Goal: Task Accomplishment & Management: Use online tool/utility

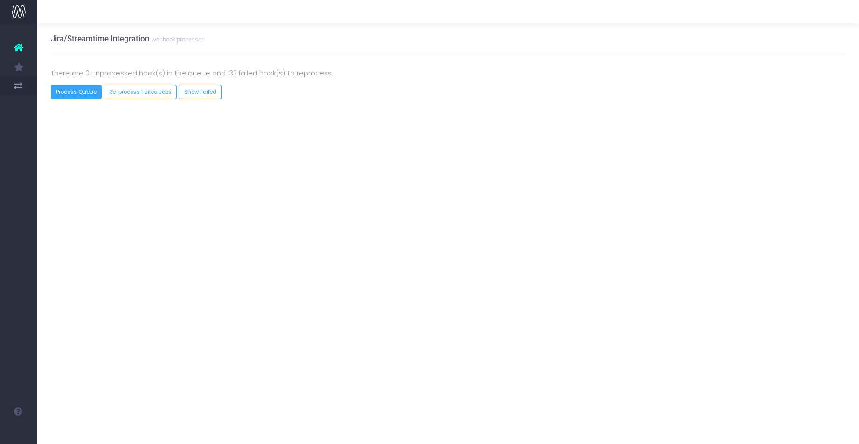
click at [73, 93] on button "Process Queue" at bounding box center [76, 92] width 51 height 14
click at [186, 91] on link "Show Failed" at bounding box center [200, 92] width 43 height 14
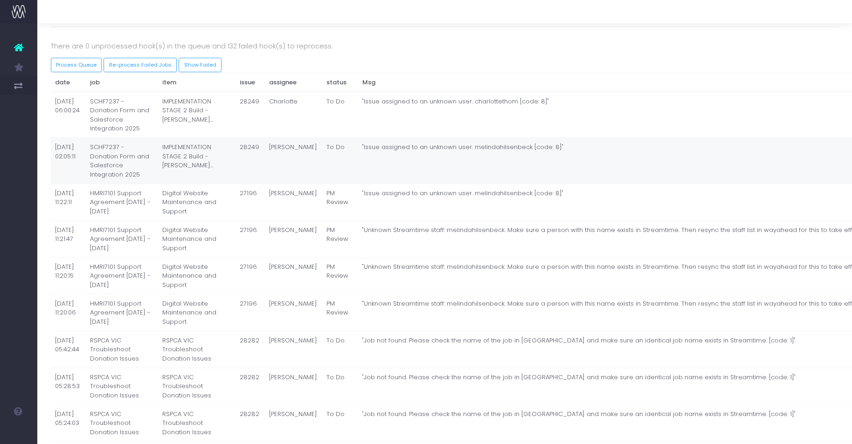
scroll to position [39, 0]
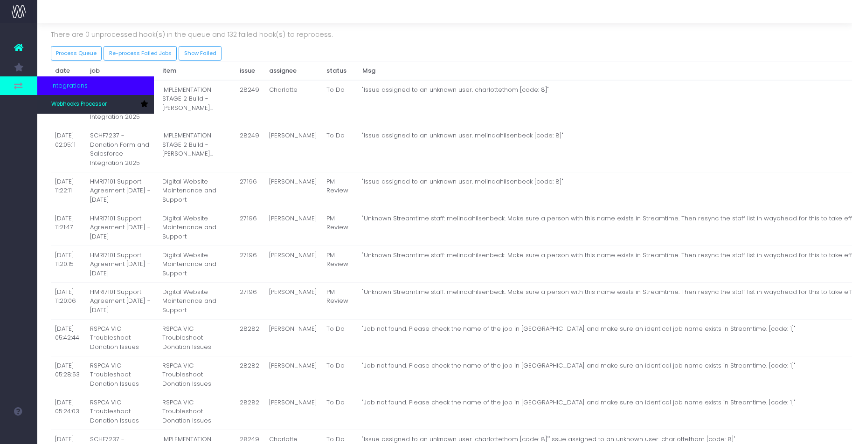
click at [23, 82] on icon at bounding box center [18, 86] width 9 height 10
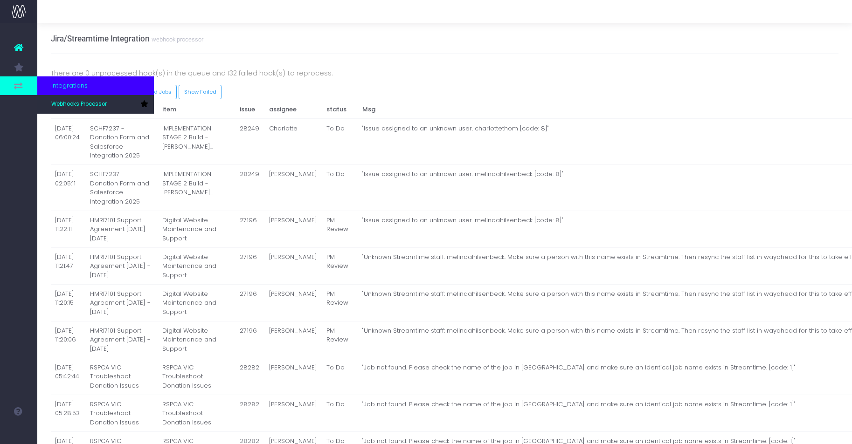
click at [65, 87] on span "Integrations" at bounding box center [69, 85] width 36 height 9
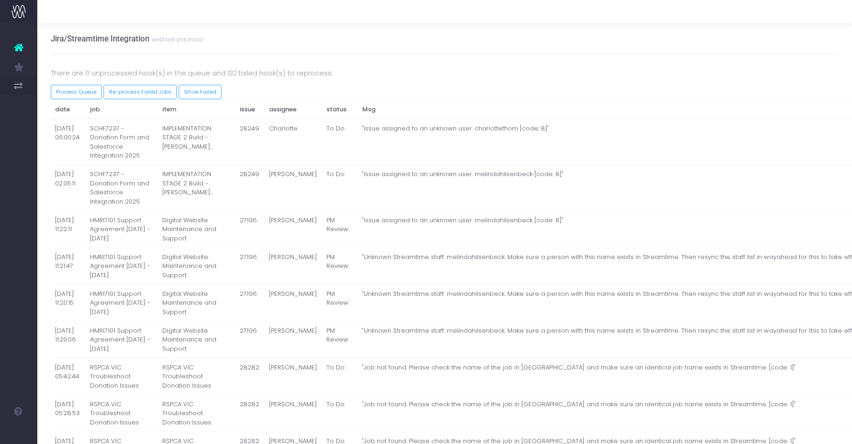
click at [26, 52] on link at bounding box center [18, 47] width 37 height 21
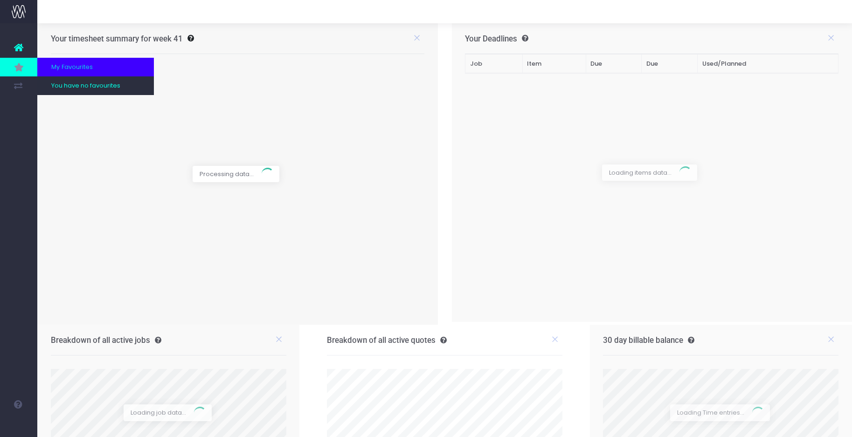
click at [20, 66] on icon at bounding box center [18, 67] width 9 height 10
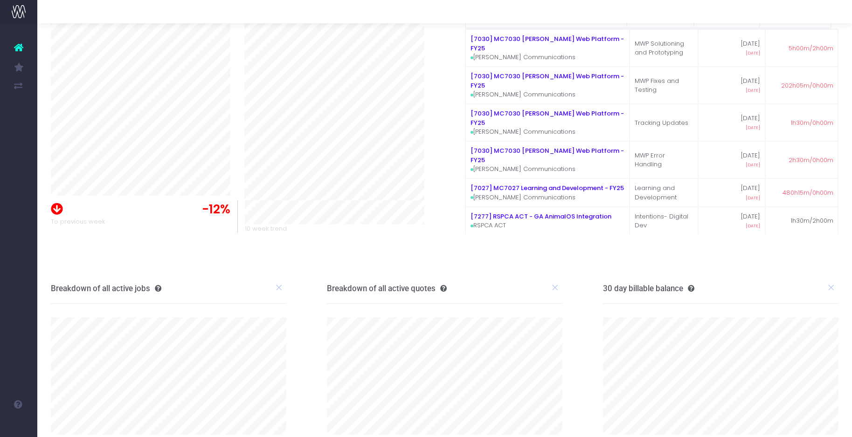
scroll to position [81, 0]
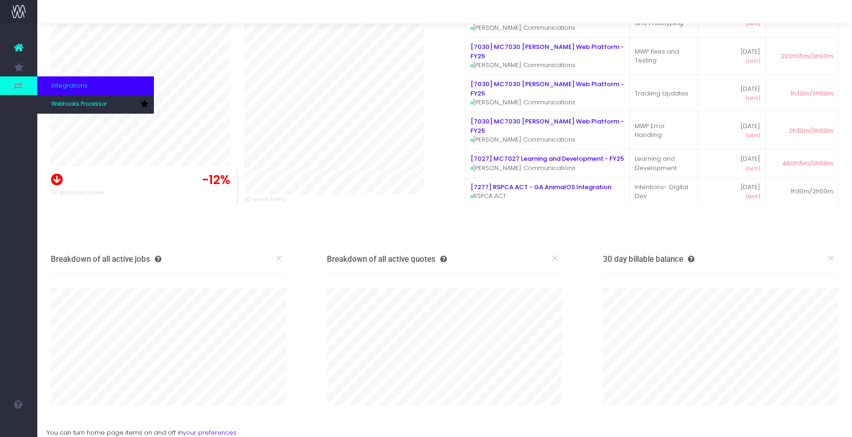
click at [72, 85] on span "Integrations" at bounding box center [69, 85] width 36 height 9
click at [73, 110] on link "Webhooks Processor" at bounding box center [95, 104] width 117 height 19
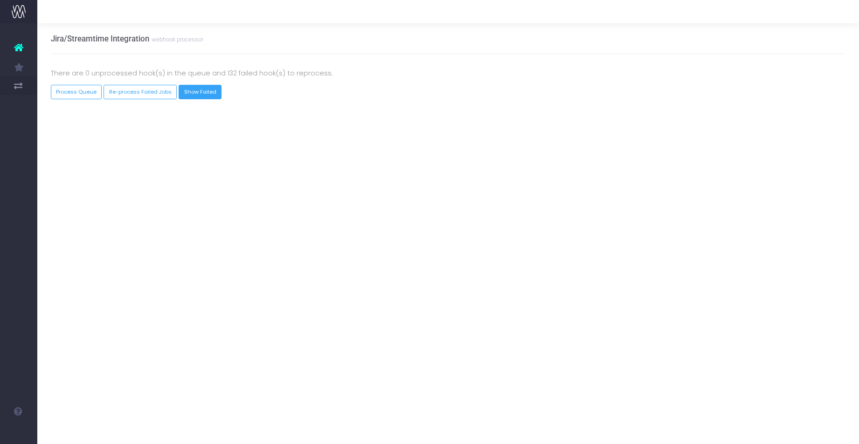
click at [207, 92] on link "Show Failed" at bounding box center [200, 92] width 43 height 14
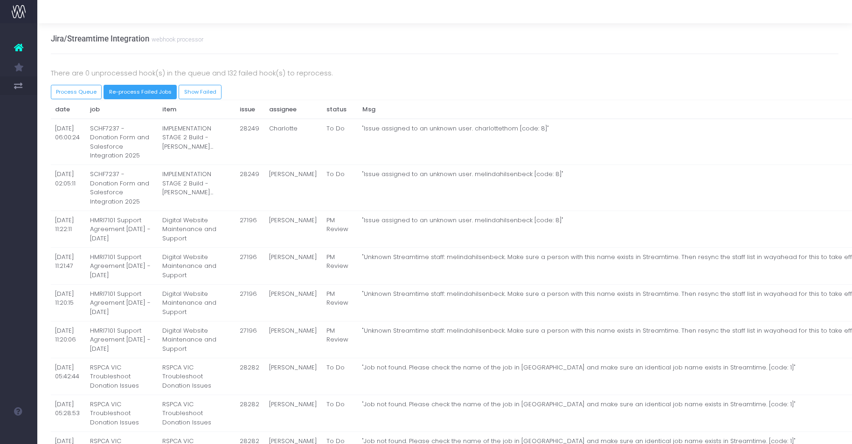
click at [151, 93] on button "Re-process Failed Jobs" at bounding box center [139, 92] width 73 height 14
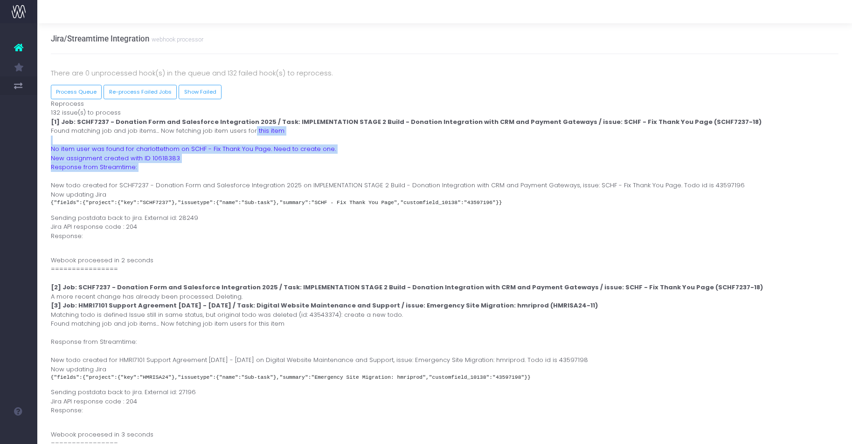
drag, startPoint x: 252, startPoint y: 132, endPoint x: 255, endPoint y: 172, distance: 39.7
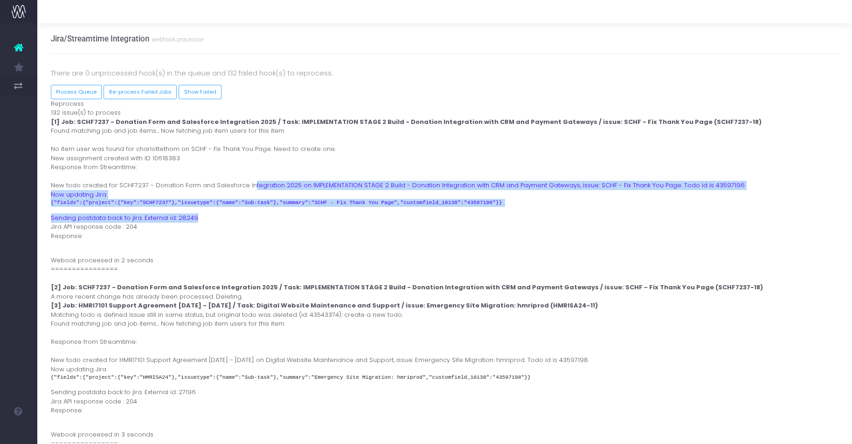
drag, startPoint x: 250, startPoint y: 185, endPoint x: 257, endPoint y: 214, distance: 29.8
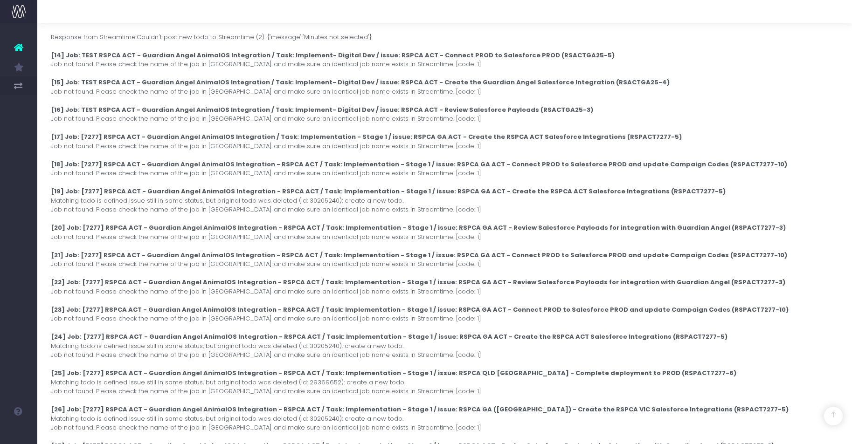
scroll to position [774, 0]
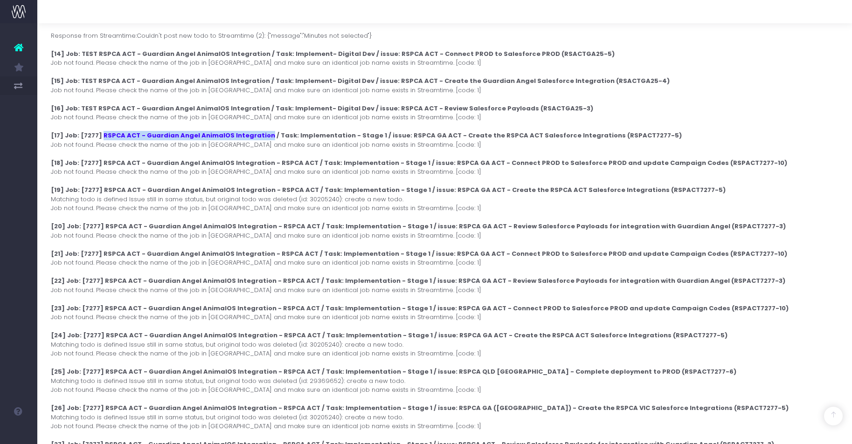
drag, startPoint x: 256, startPoint y: 136, endPoint x: 99, endPoint y: 137, distance: 156.6
click at [99, 137] on strong "[17] Job: [7277] RSPCA ACT - Guardian Angel AnimalOS Integration / Task: Implem…" at bounding box center [366, 135] width 631 height 9
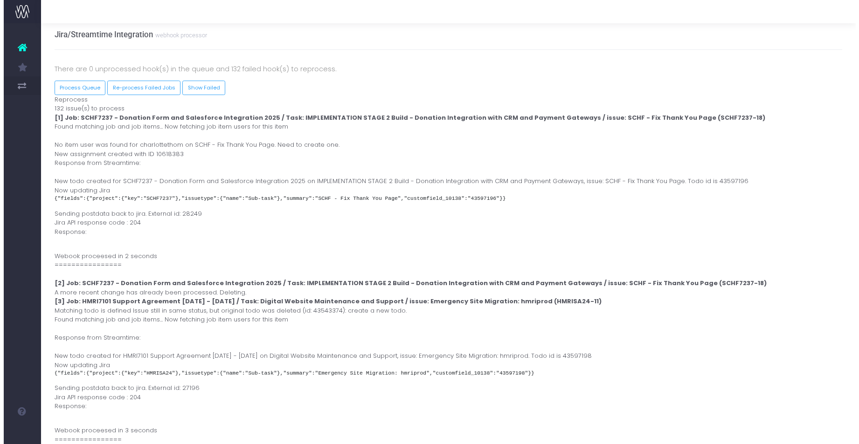
scroll to position [0, 0]
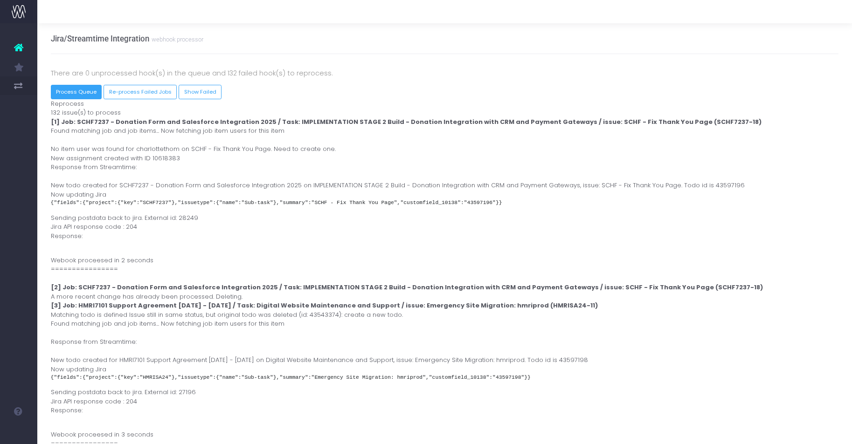
click at [73, 91] on button "Process Queue" at bounding box center [76, 92] width 51 height 14
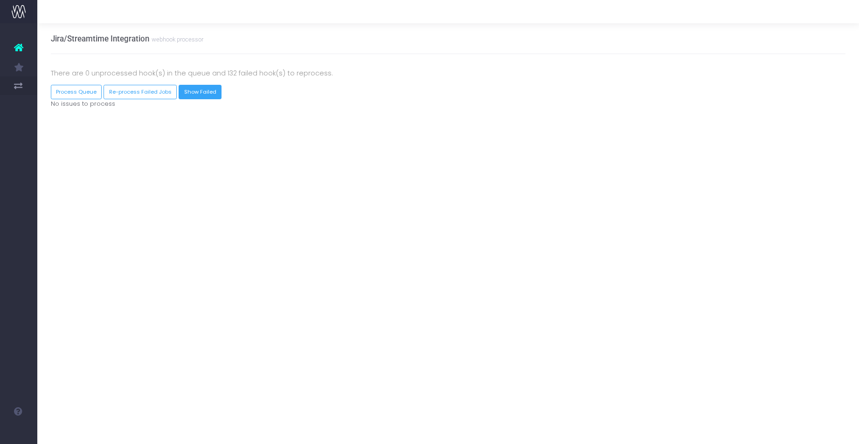
click at [191, 91] on link "Show Failed" at bounding box center [200, 92] width 43 height 14
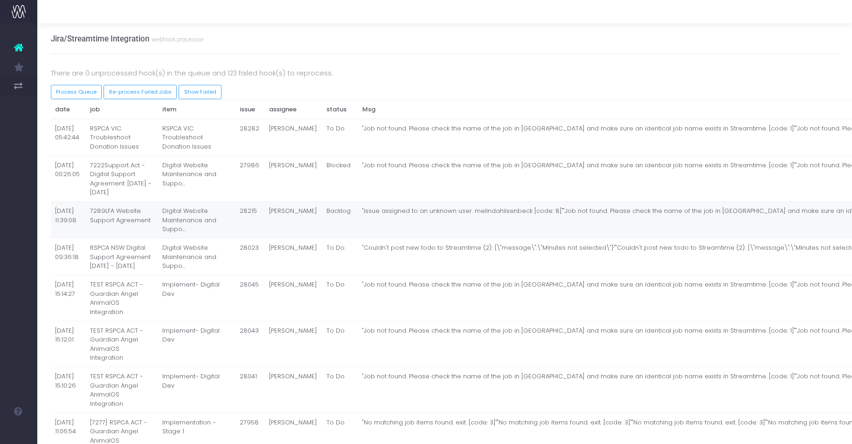
click at [265, 234] on td "[PERSON_NAME]" at bounding box center [293, 220] width 57 height 37
click at [89, 89] on button "Process Queue" at bounding box center [76, 92] width 51 height 14
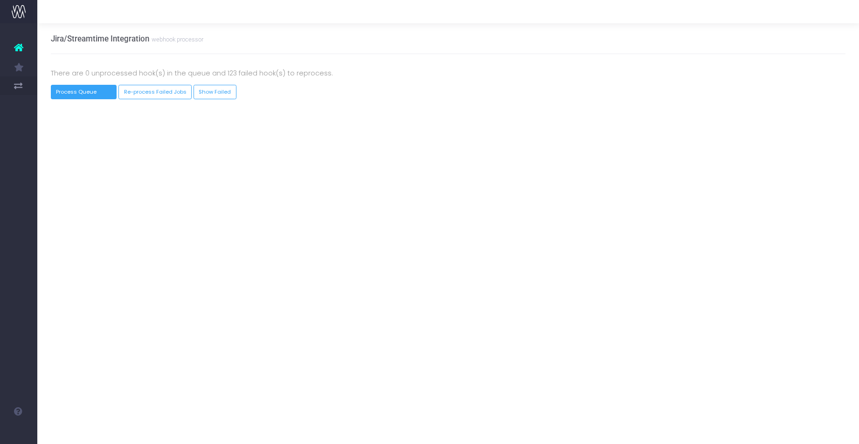
click at [89, 89] on button "Process Queue" at bounding box center [84, 92] width 66 height 14
